Goal: Task Accomplishment & Management: Manage account settings

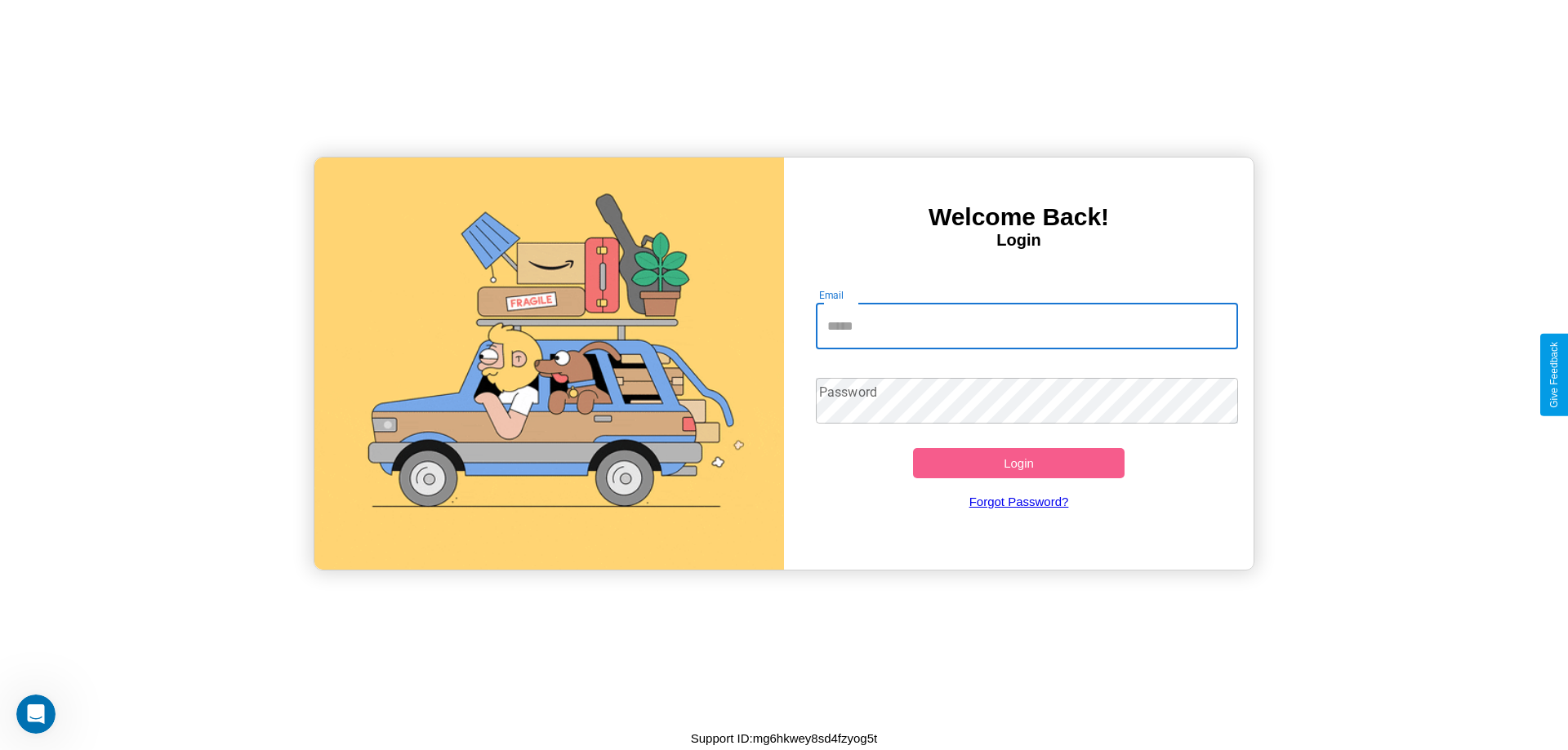
click at [1027, 326] on input "Email" at bounding box center [1027, 326] width 423 height 45
type input "**********"
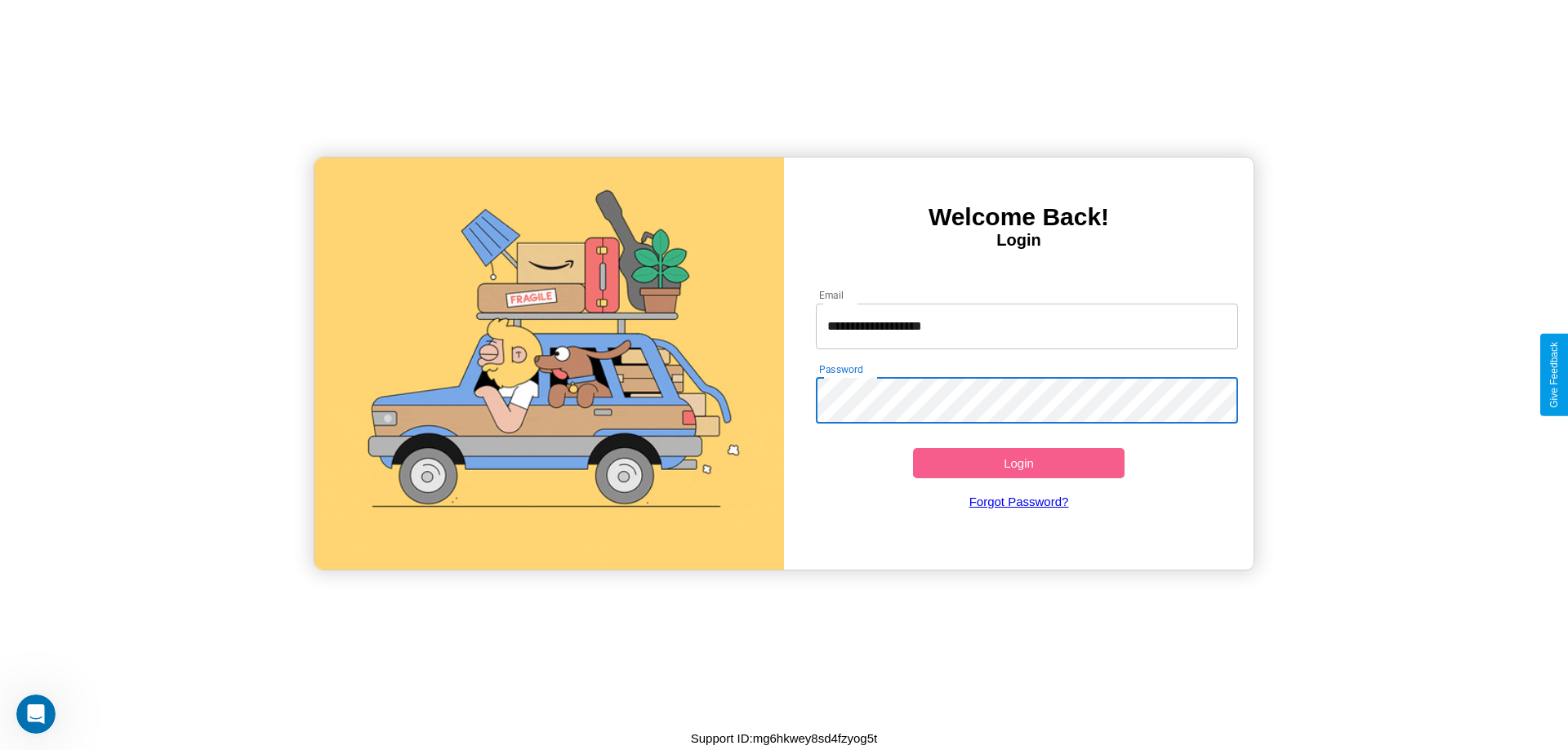
click at [1018, 463] on button "Login" at bounding box center [1019, 463] width 212 height 30
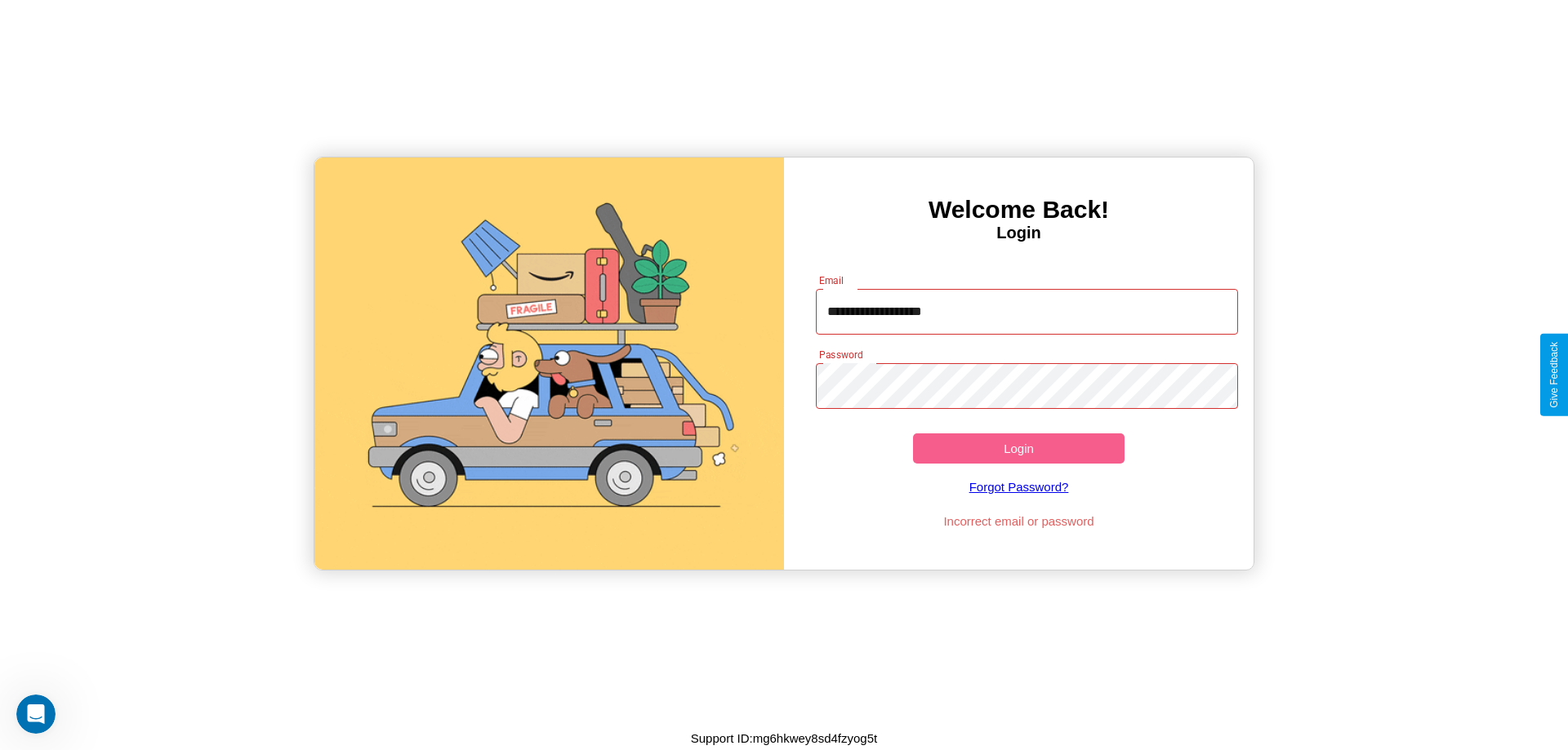
click at [1018, 448] on button "Login" at bounding box center [1019, 449] width 212 height 30
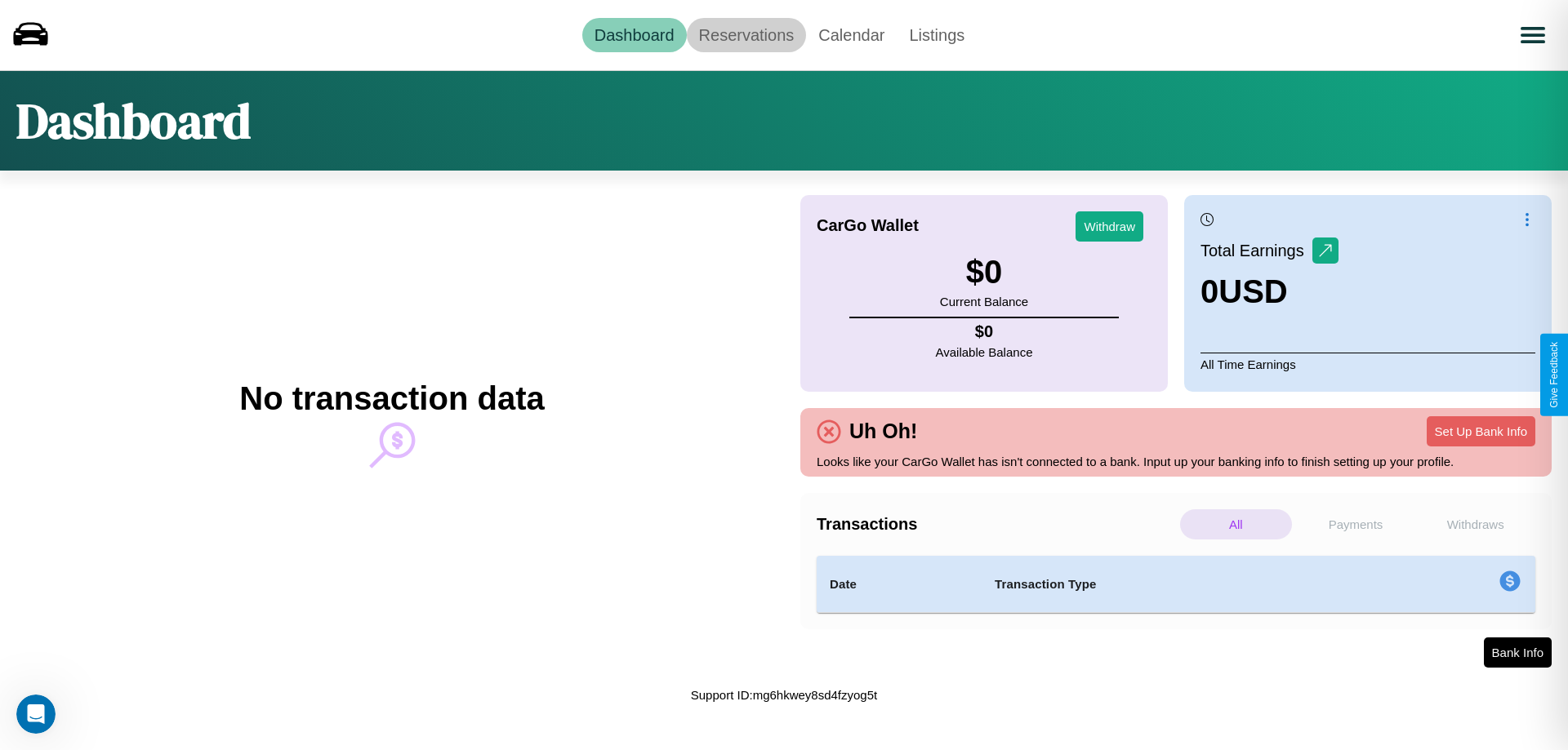
click at [745, 34] on link "Reservations" at bounding box center [746, 34] width 120 height 34
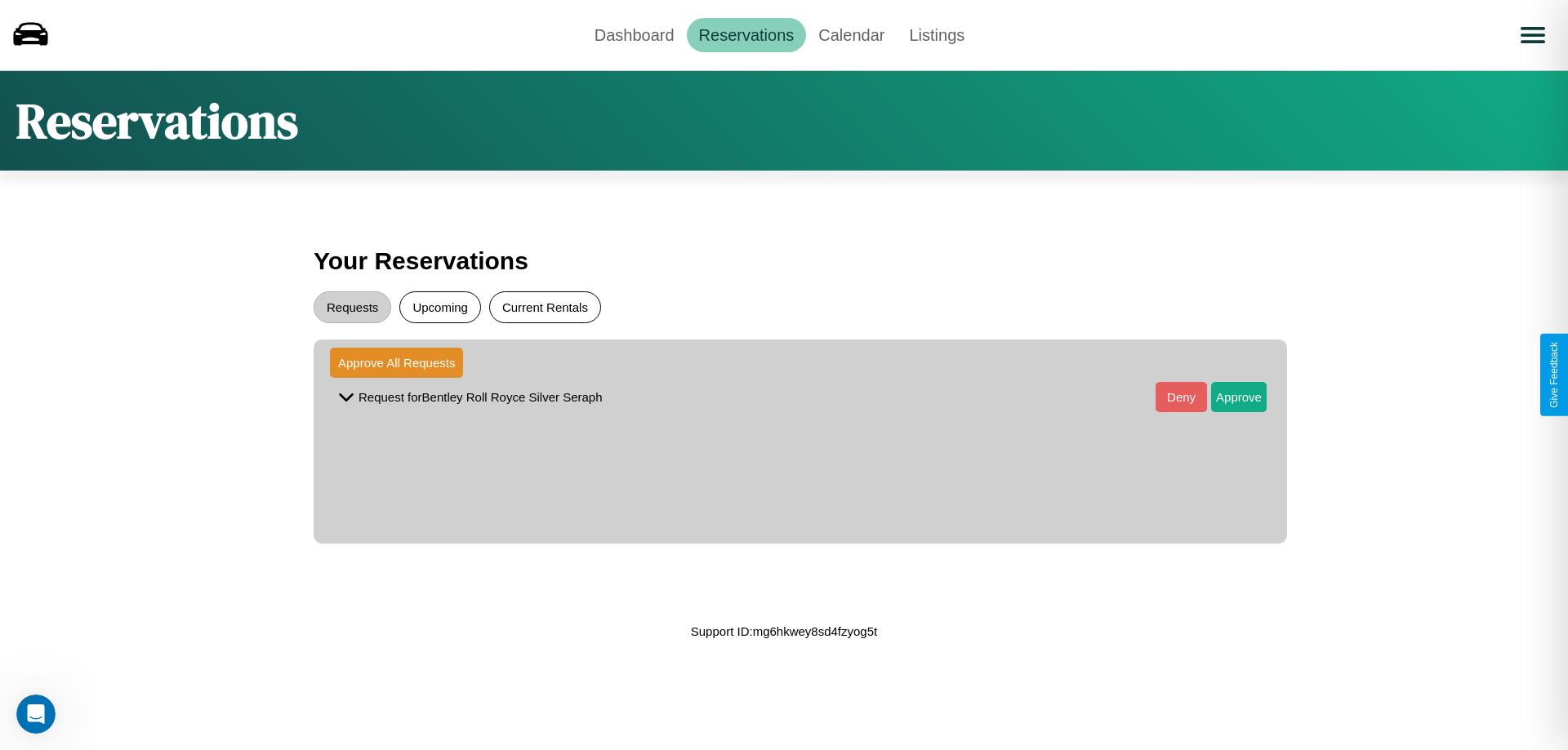
click at [545, 307] on button "Current Rentals" at bounding box center [545, 307] width 112 height 32
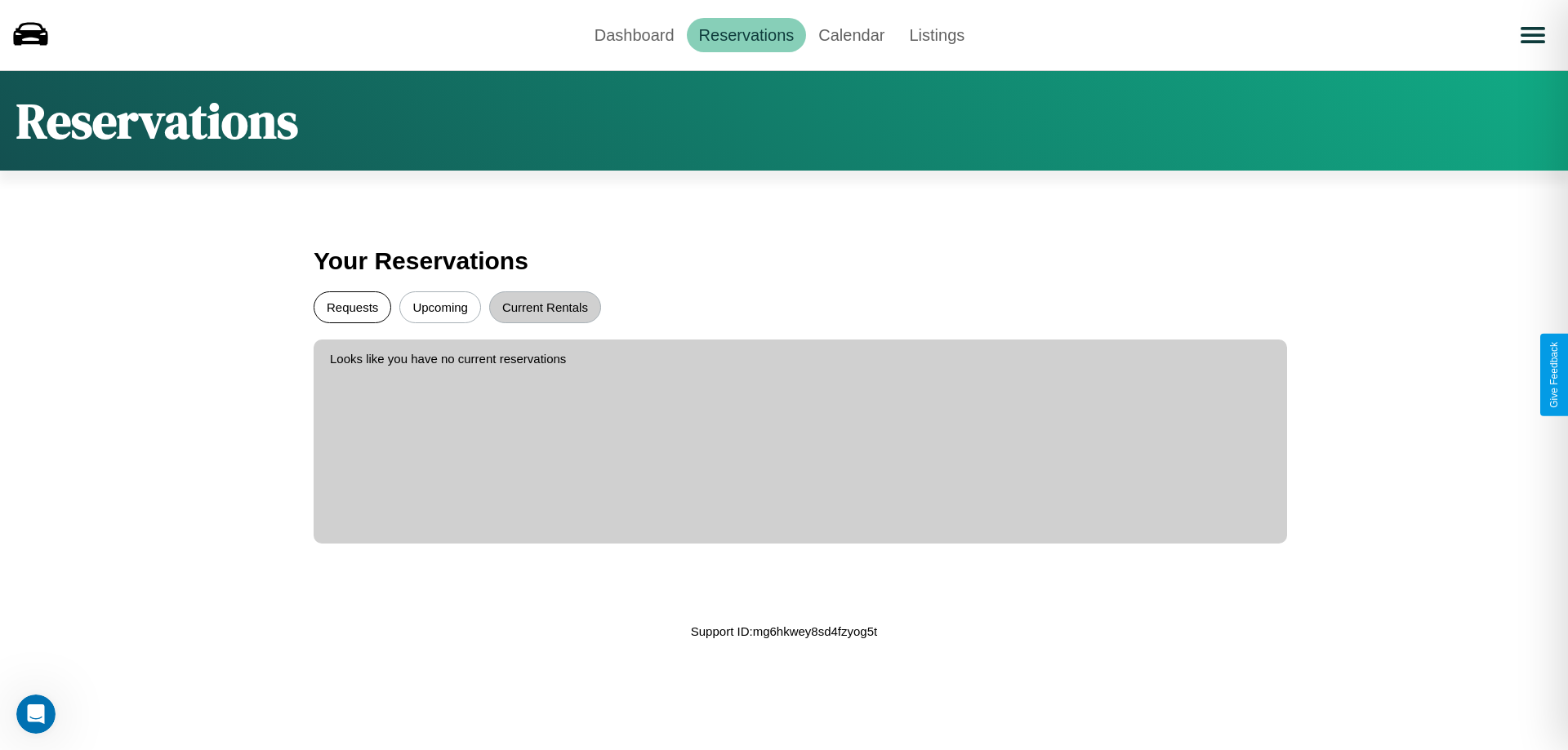
click at [352, 307] on button "Requests" at bounding box center [353, 307] width 77 height 32
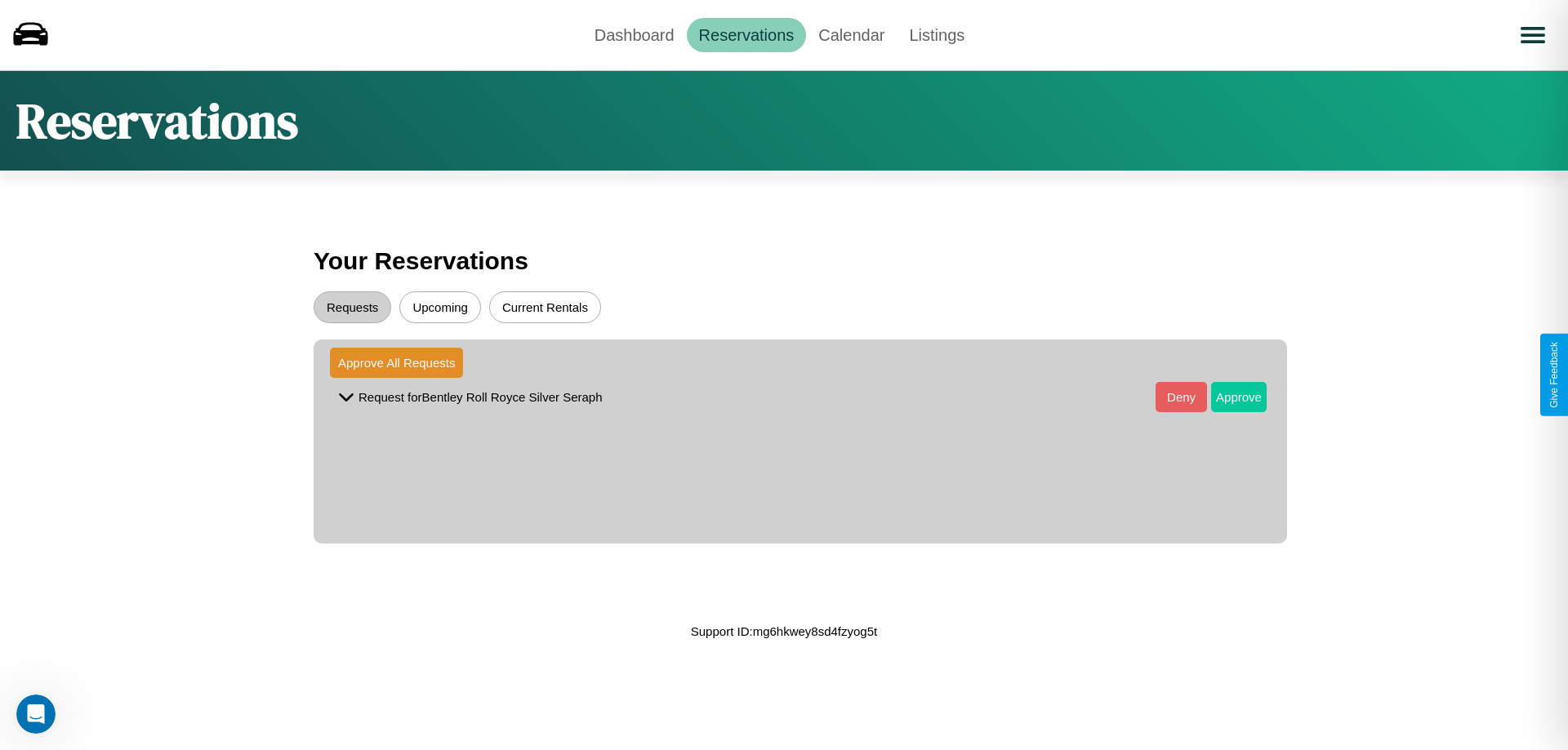
click at [1226, 397] on button "Approve" at bounding box center [1239, 397] width 55 height 30
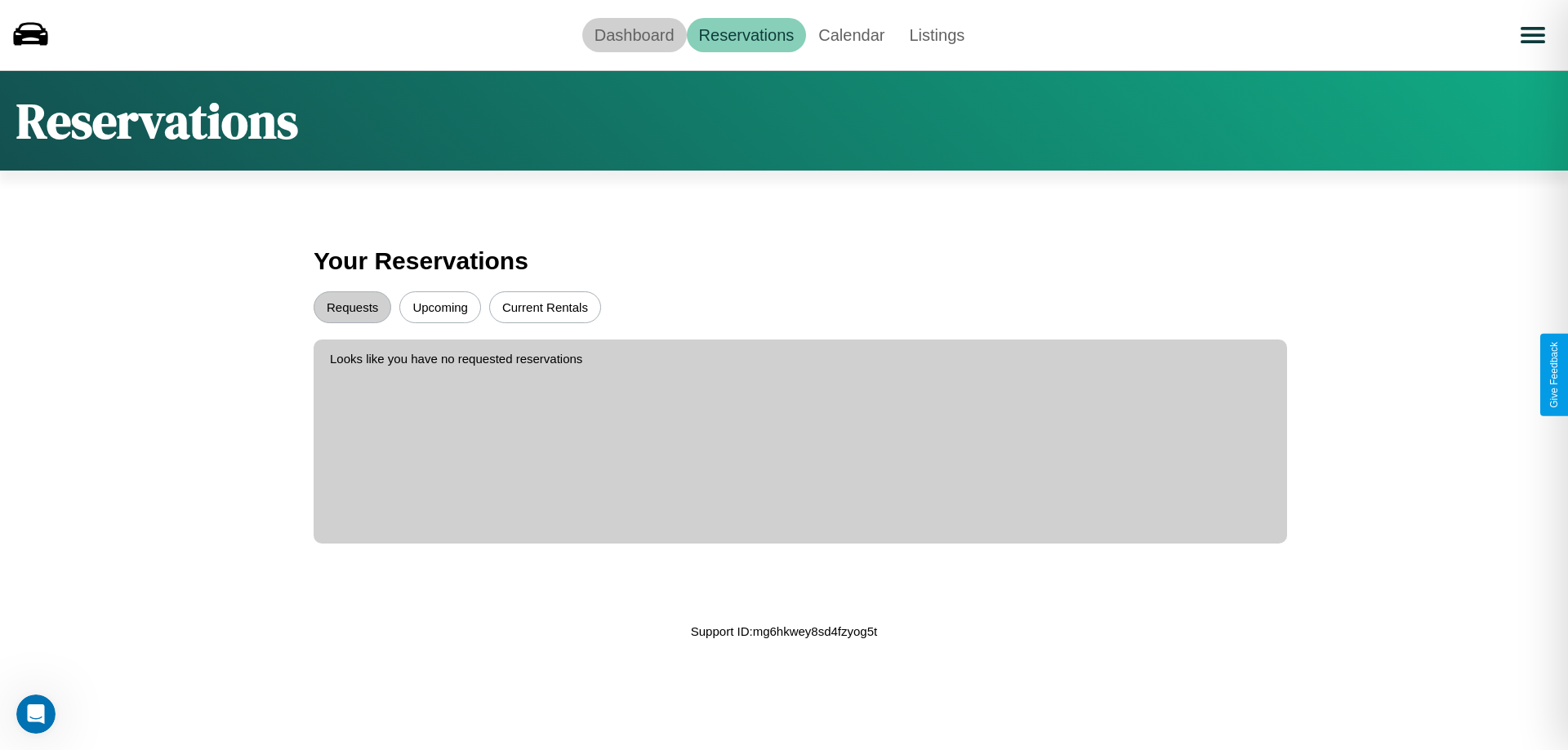
click at [634, 34] on link "Dashboard" at bounding box center [635, 34] width 105 height 34
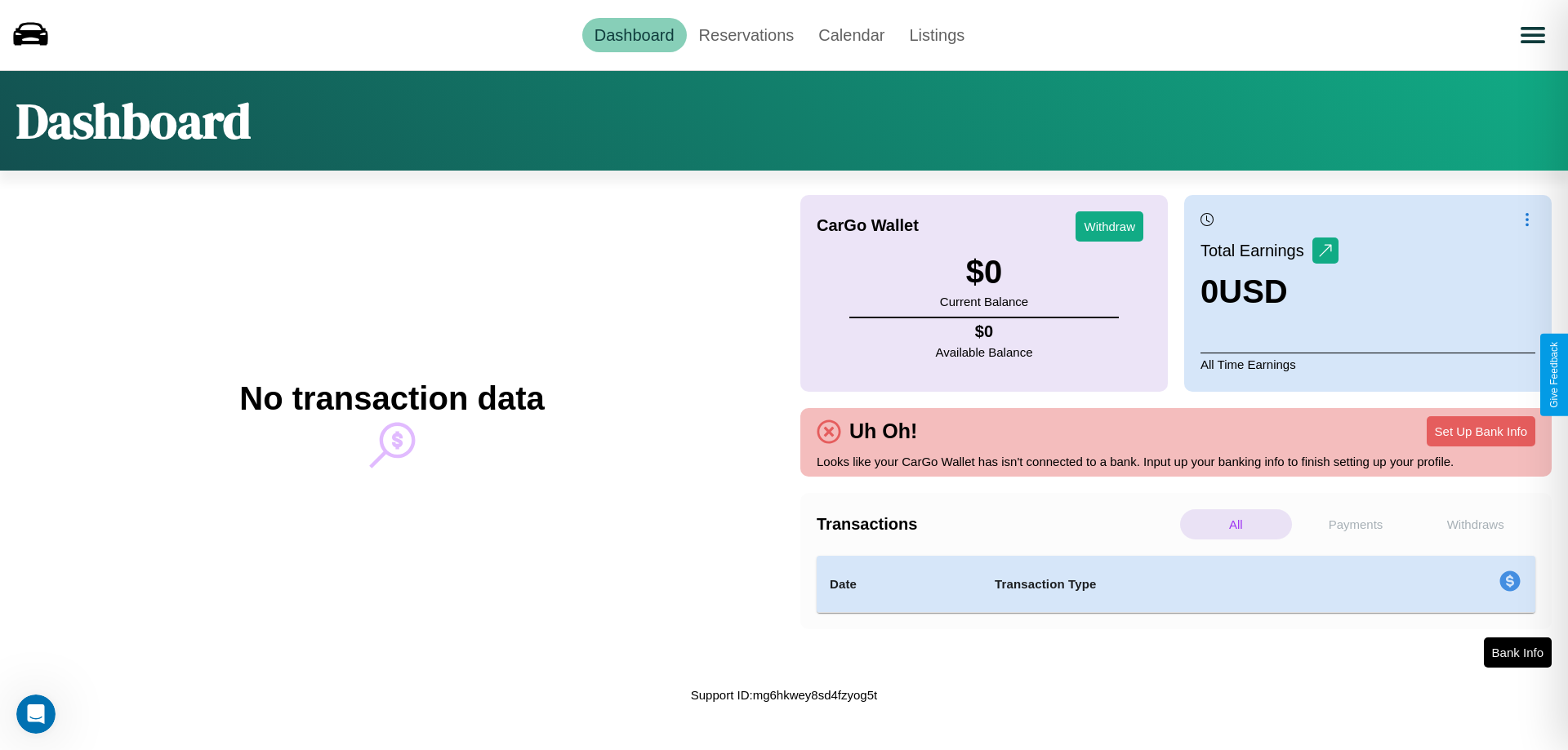
click at [1475, 524] on p "Withdraws" at bounding box center [1475, 524] width 112 height 30
click at [1356, 524] on p "Payments" at bounding box center [1356, 524] width 112 height 30
